Goal: Transaction & Acquisition: Subscribe to service/newsletter

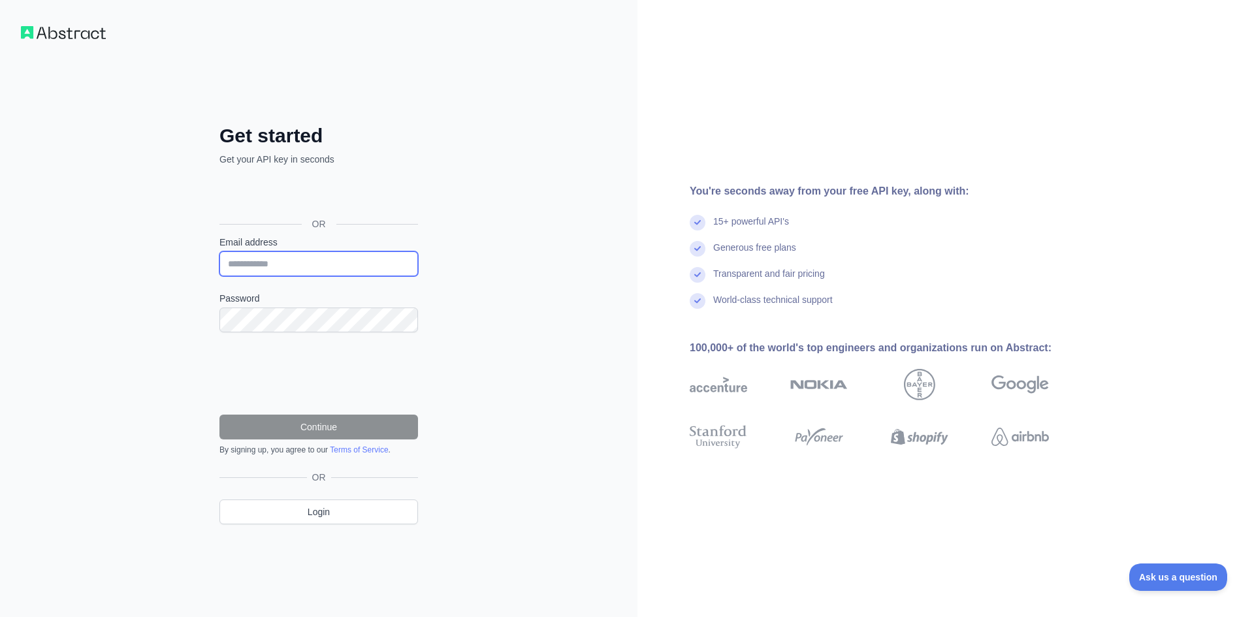
click at [349, 272] on input "Email address" at bounding box center [318, 263] width 199 height 25
click at [101, 216] on div "Get started Get your API key in seconds OR Email address Password Continue By s…" at bounding box center [318, 308] width 637 height 617
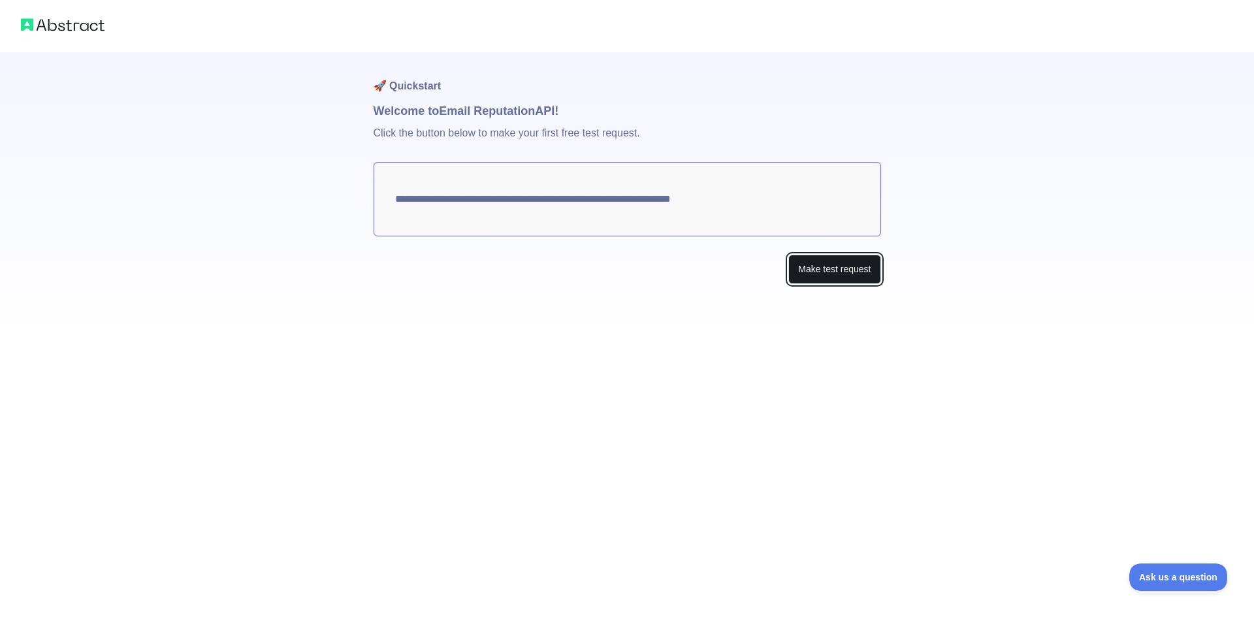
click at [816, 267] on button "Make test request" at bounding box center [834, 269] width 92 height 29
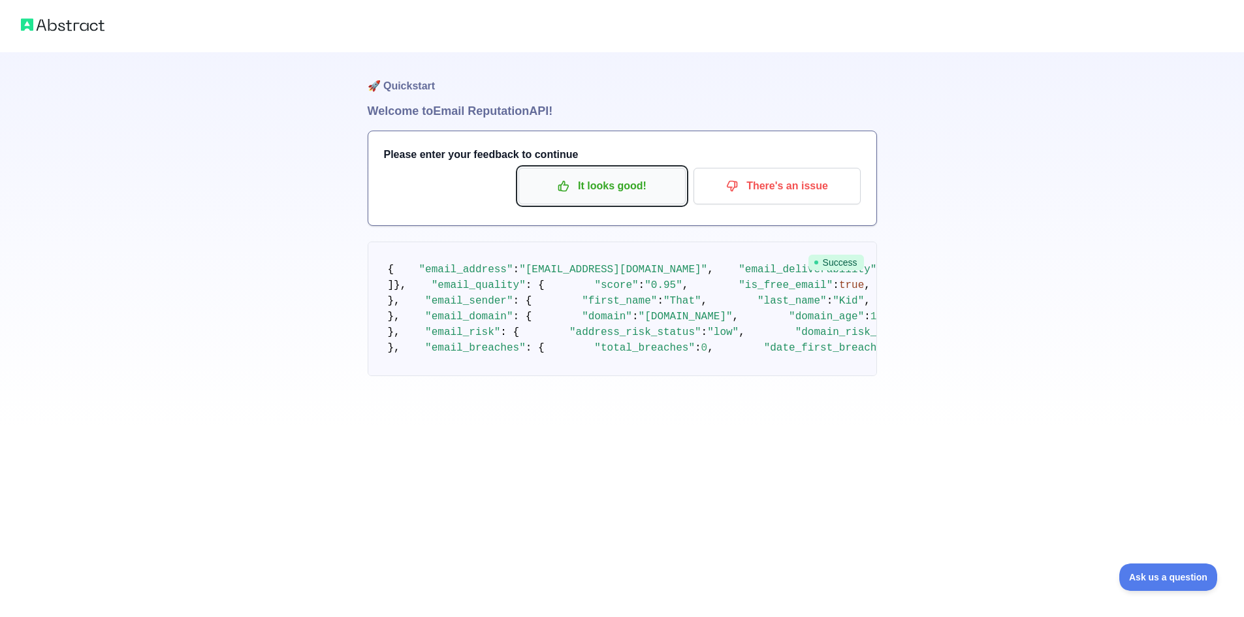
click at [615, 184] on p "It looks good!" at bounding box center [602, 186] width 148 height 22
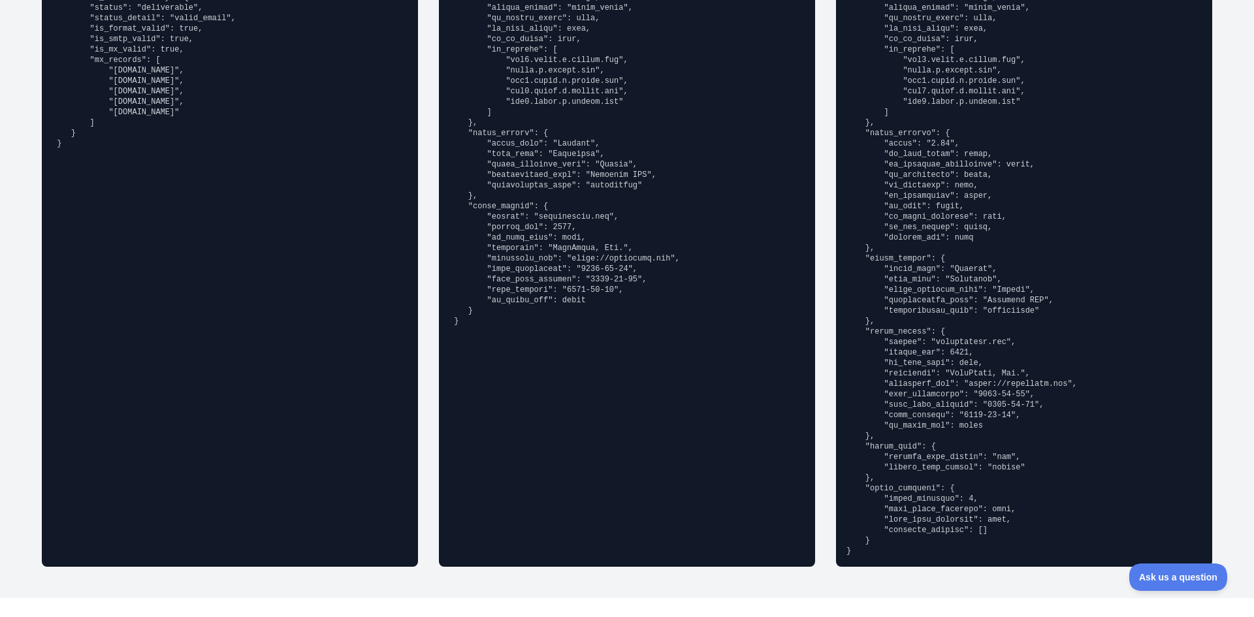
scroll to position [980, 0]
